Goal: Book appointment/travel/reservation

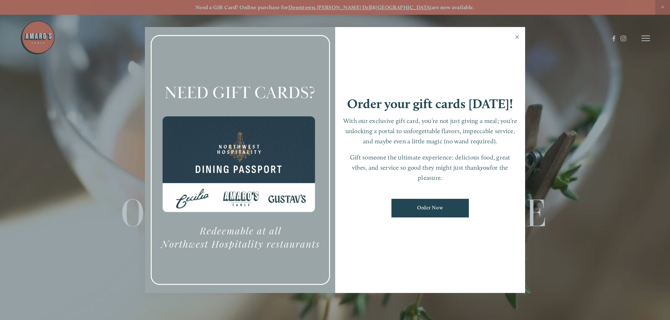
click at [519, 36] on link "Close" at bounding box center [517, 38] width 14 height 20
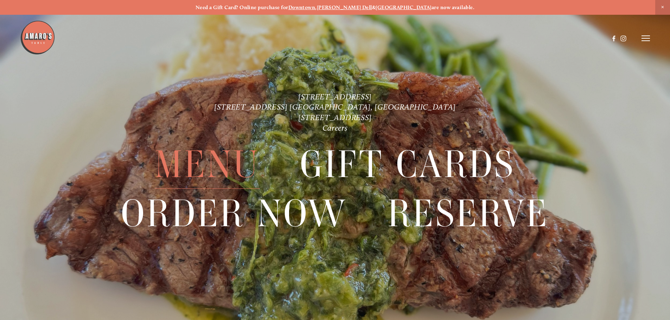
click at [196, 169] on span "Menu" at bounding box center [207, 165] width 105 height 49
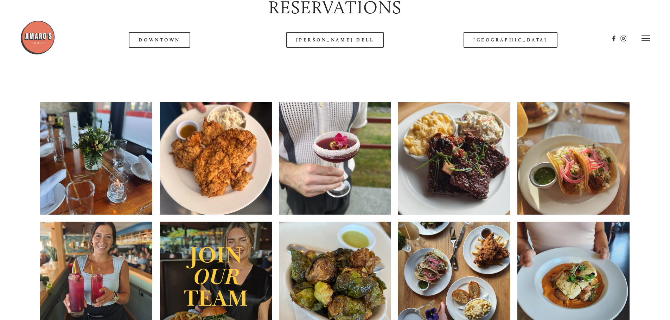
scroll to position [861, 0]
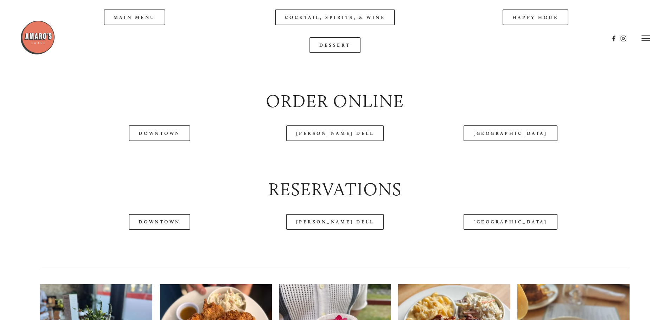
click at [514, 202] on h2 "Reservations" at bounding box center [335, 189] width 590 height 25
